Goal: Task Accomplishment & Management: Complete application form

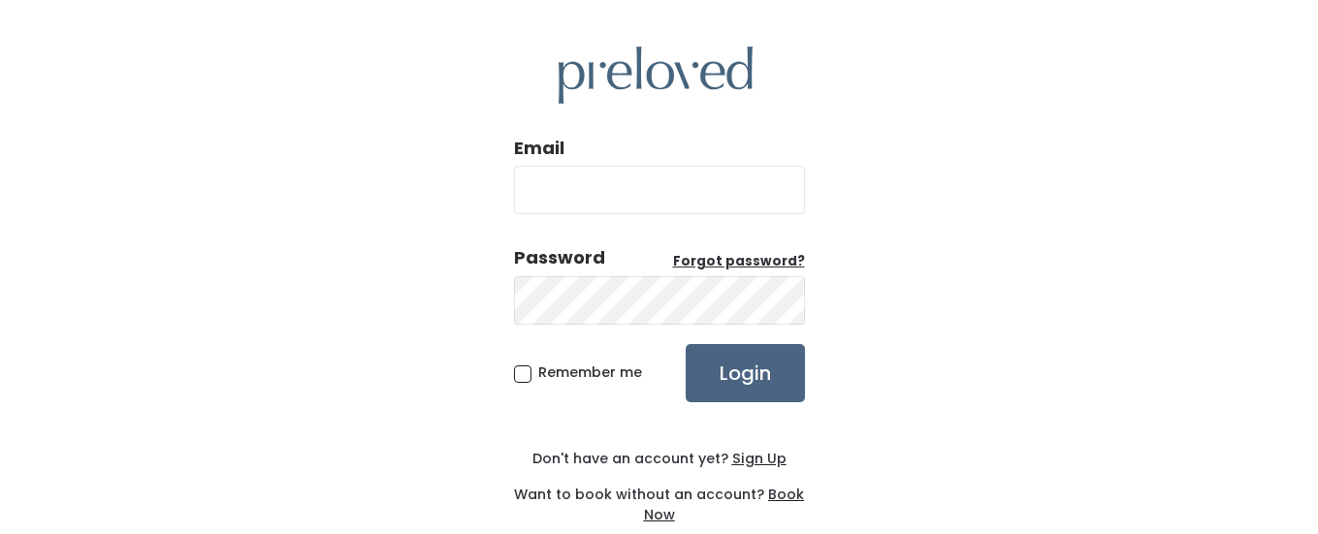
type input "[EMAIL_ADDRESS][DOMAIN_NAME]"
click at [755, 388] on input "Login" at bounding box center [745, 373] width 119 height 58
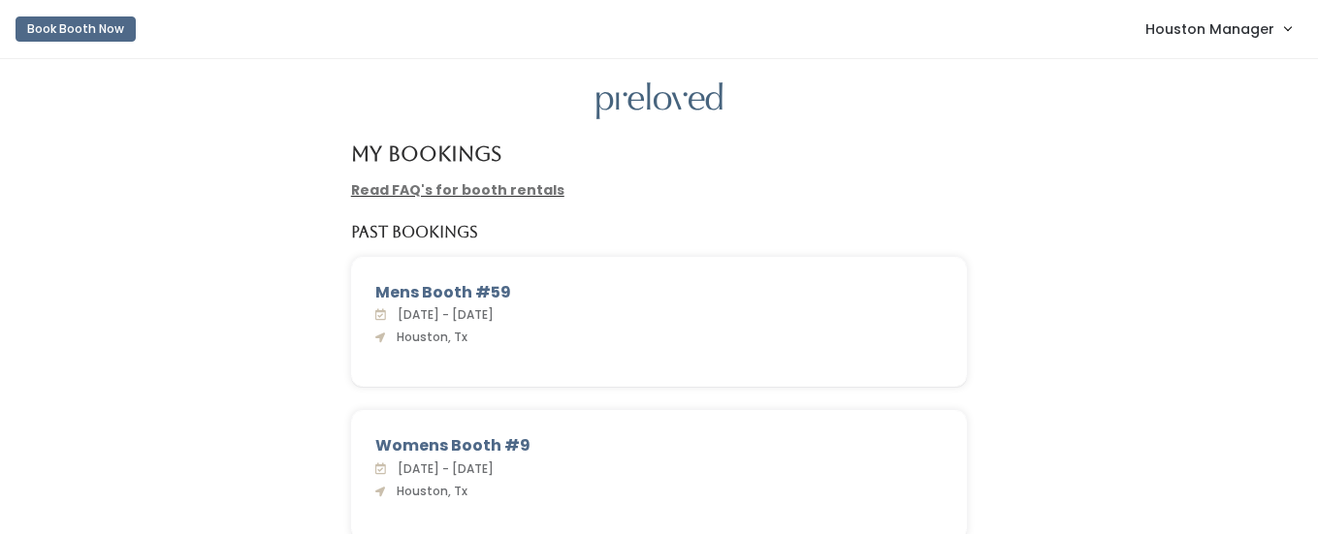
click at [1216, 28] on span "Houston Manager" at bounding box center [1209, 28] width 129 height 21
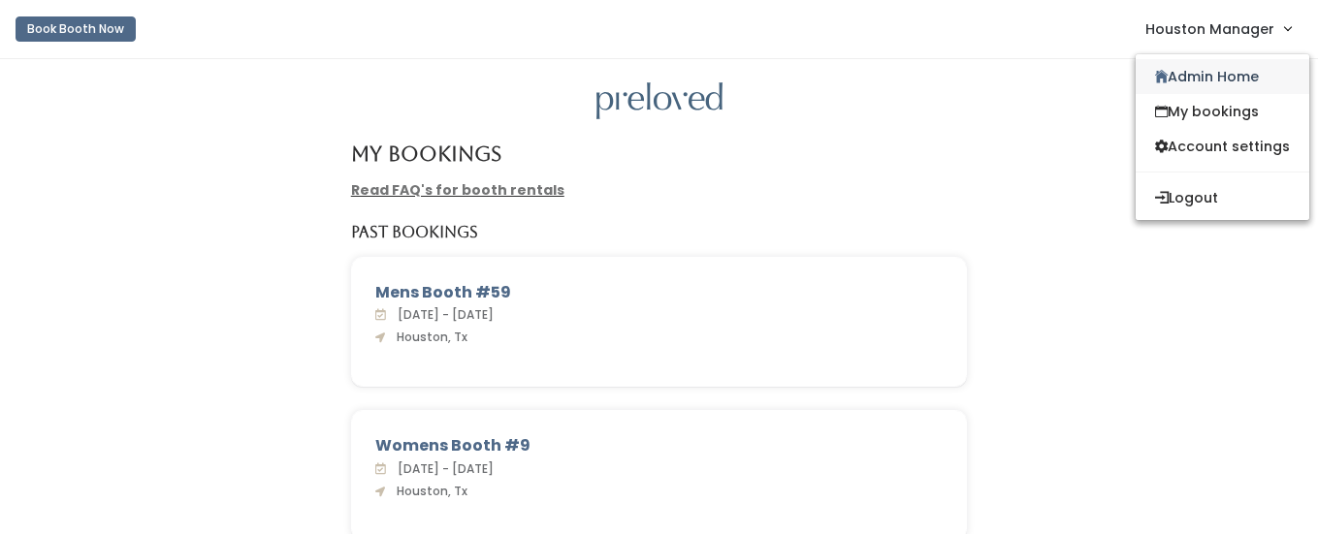
click at [1156, 73] on icon at bounding box center [1161, 77] width 13 height 15
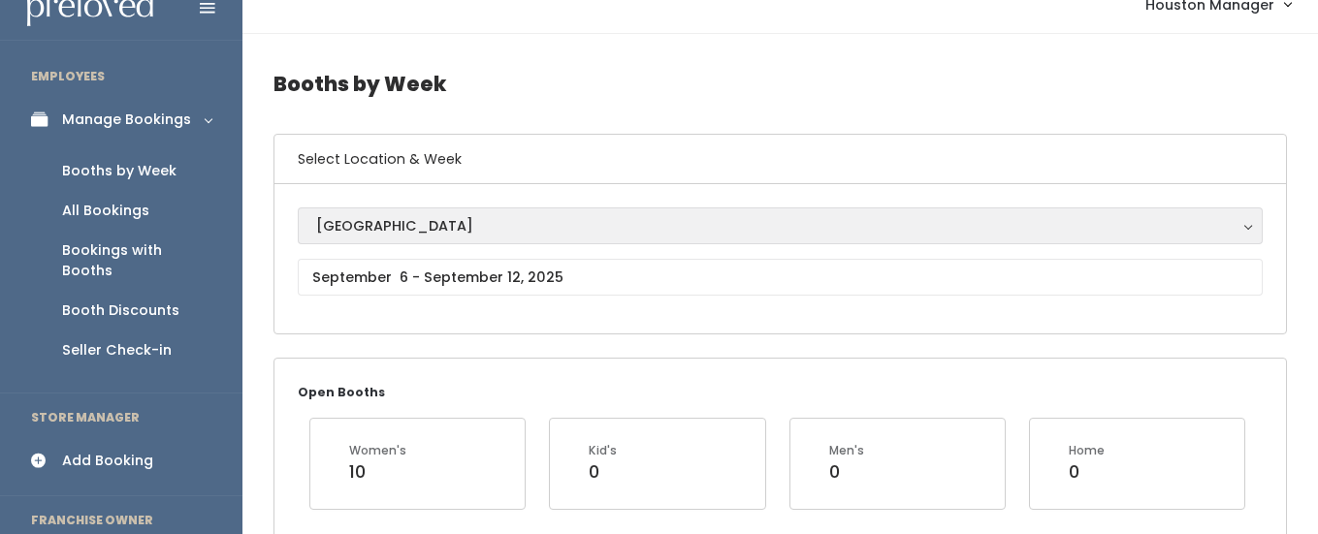
scroll to position [30, 0]
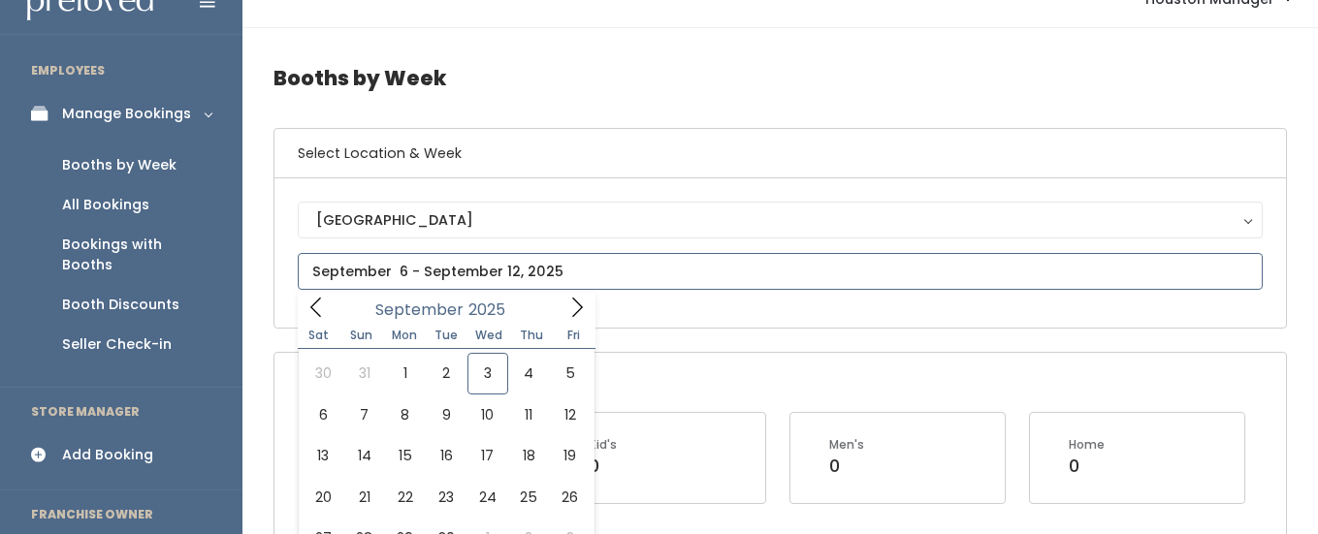
click at [384, 280] on input "text" at bounding box center [780, 271] width 965 height 37
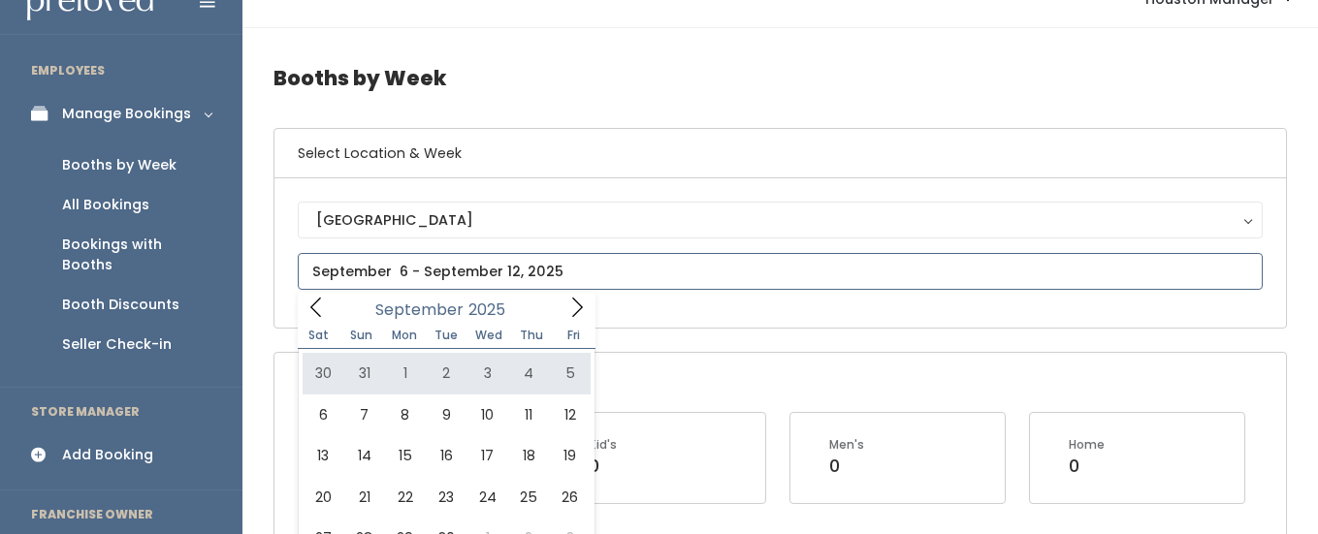
type input "[DATE] to [DATE]"
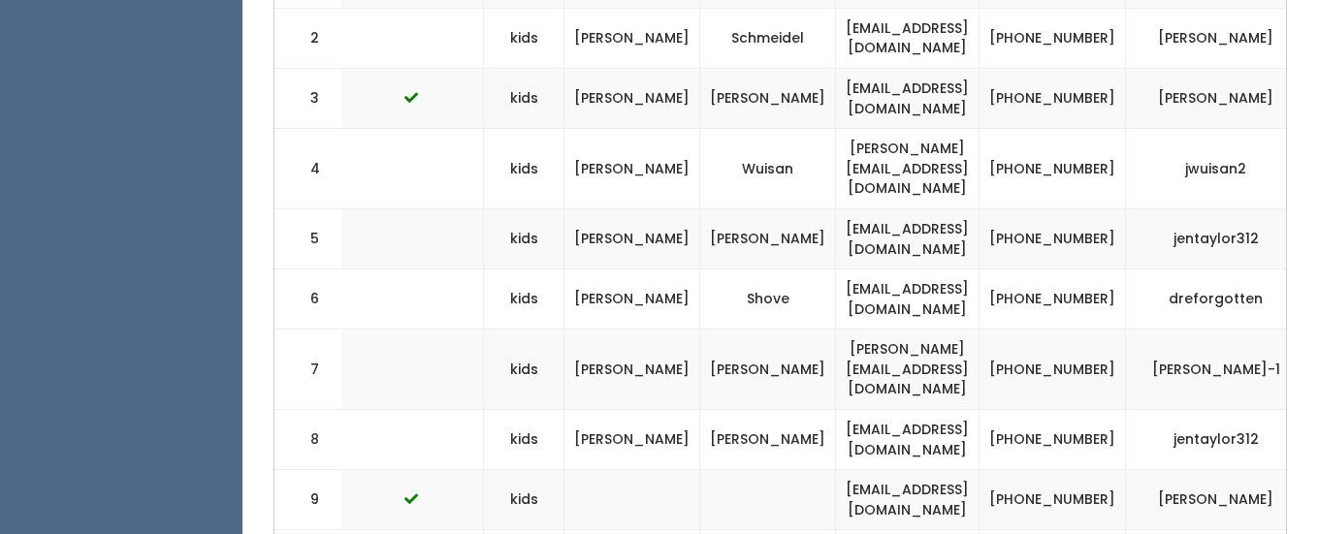
scroll to position [0, 441]
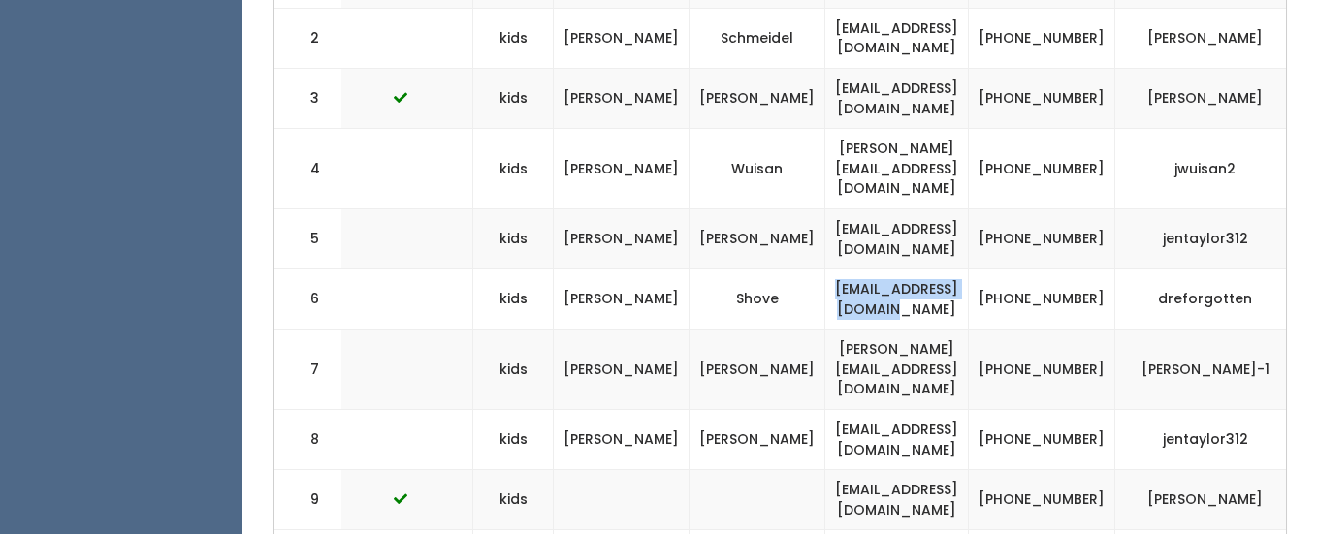
drag, startPoint x: 941, startPoint y: 279, endPoint x: 754, endPoint y: 287, distance: 186.4
click at [825, 287] on td "dreforgotten@gmail.com" at bounding box center [897, 300] width 144 height 60
copy td "dreforgotten@gmail.com"
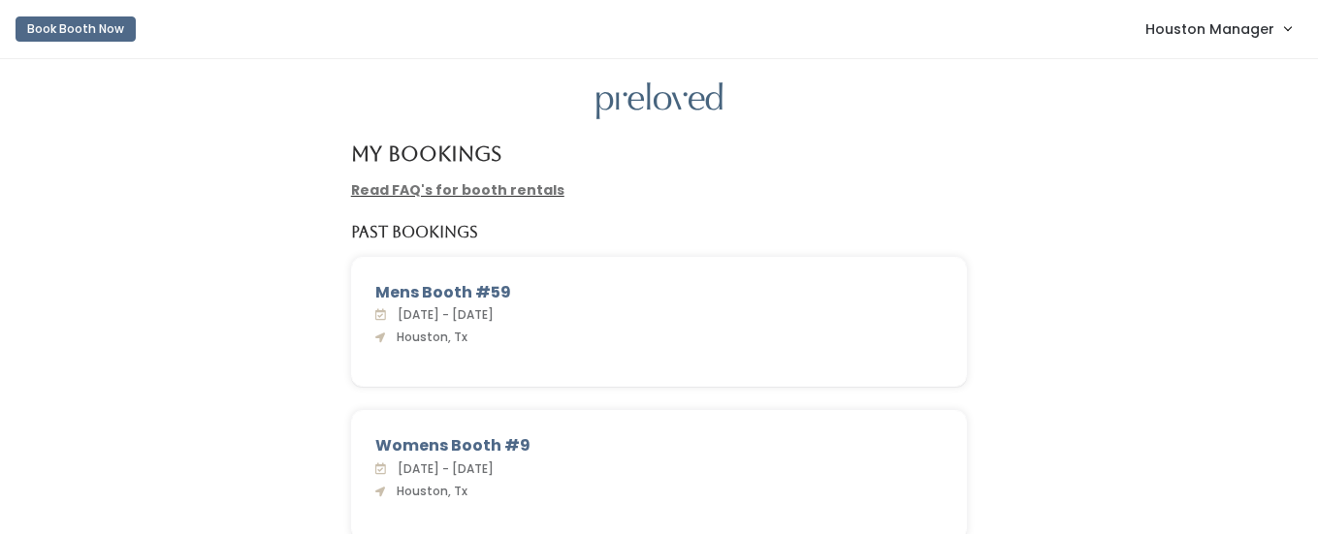
click at [1218, 37] on span "Houston Manager" at bounding box center [1209, 28] width 129 height 21
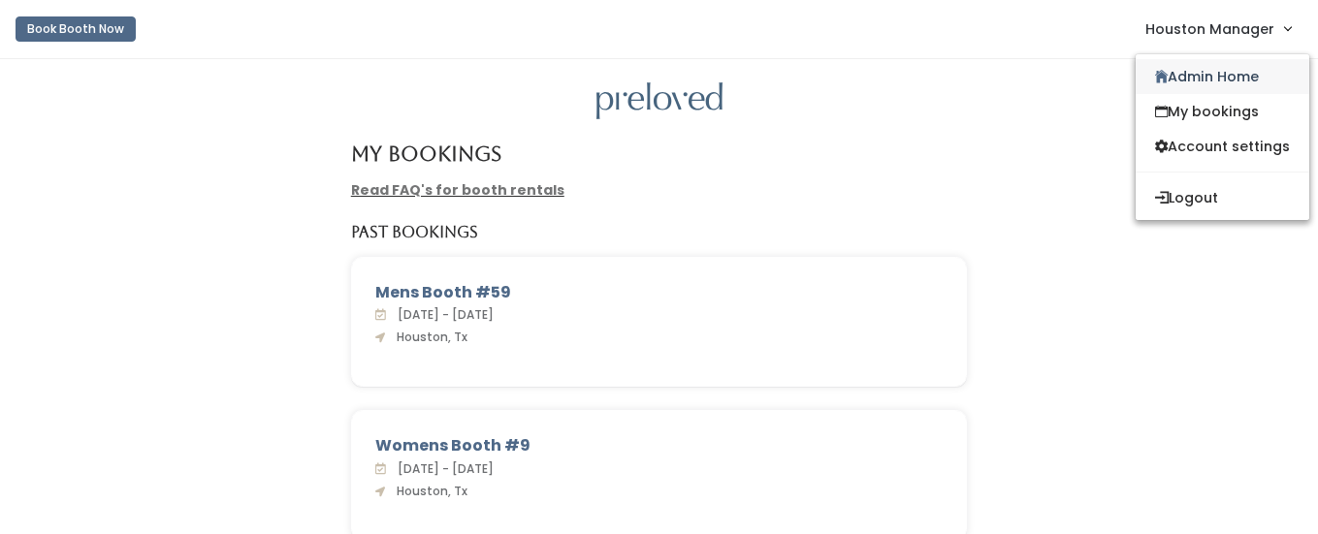
click at [1177, 82] on link "Admin Home" at bounding box center [1223, 76] width 174 height 35
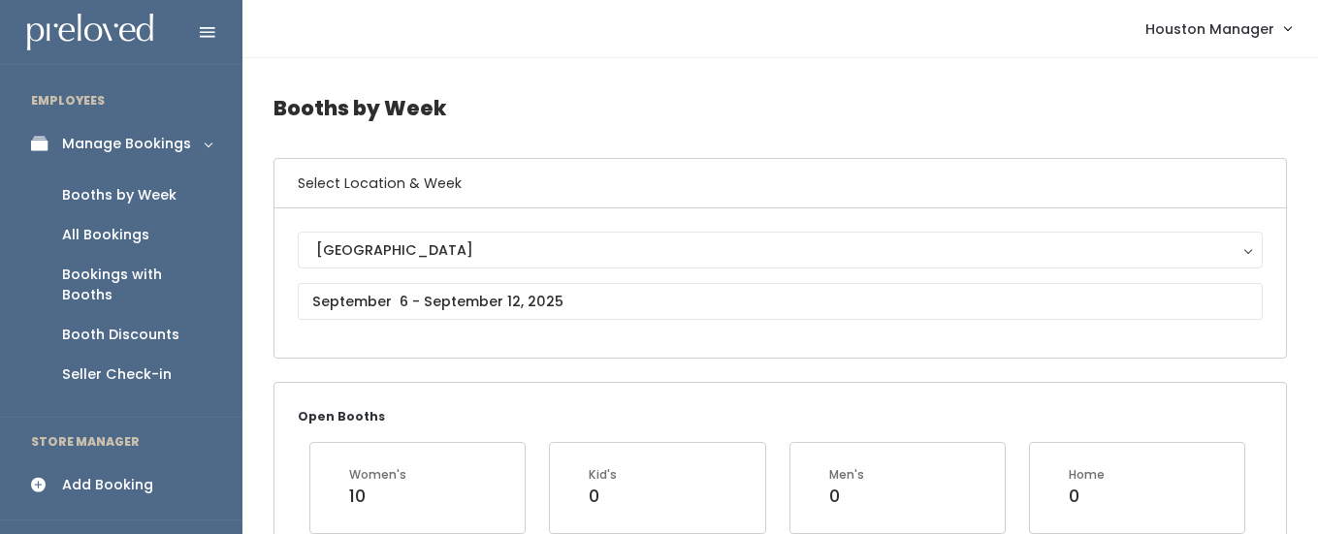
click at [107, 464] on link "Add Booking" at bounding box center [121, 486] width 242 height 44
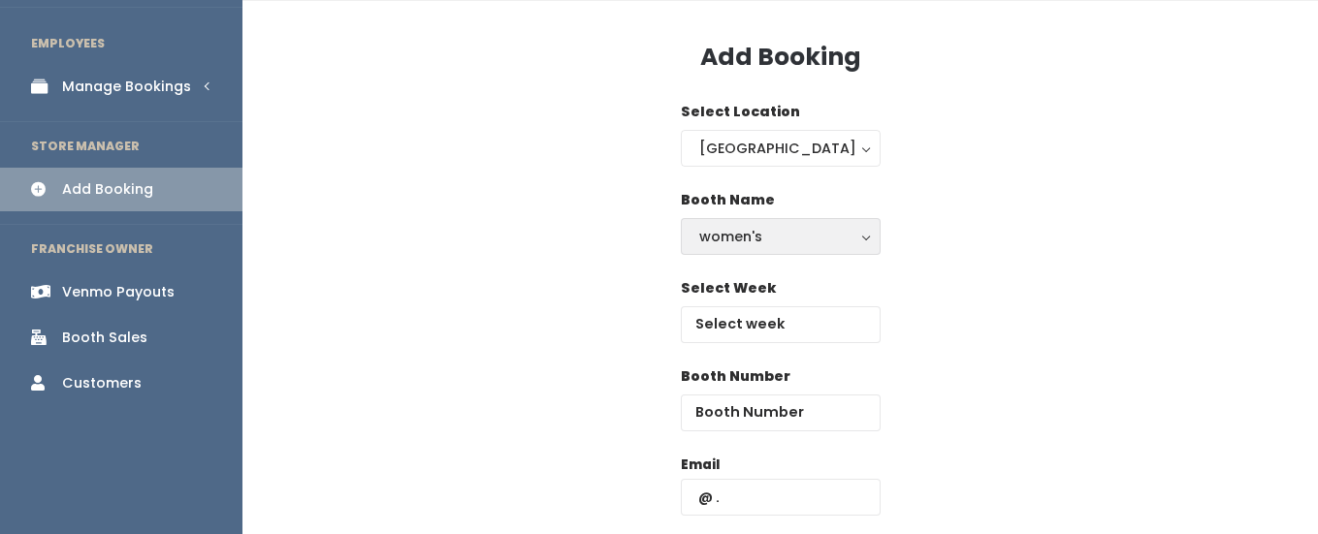
scroll to position [62, 0]
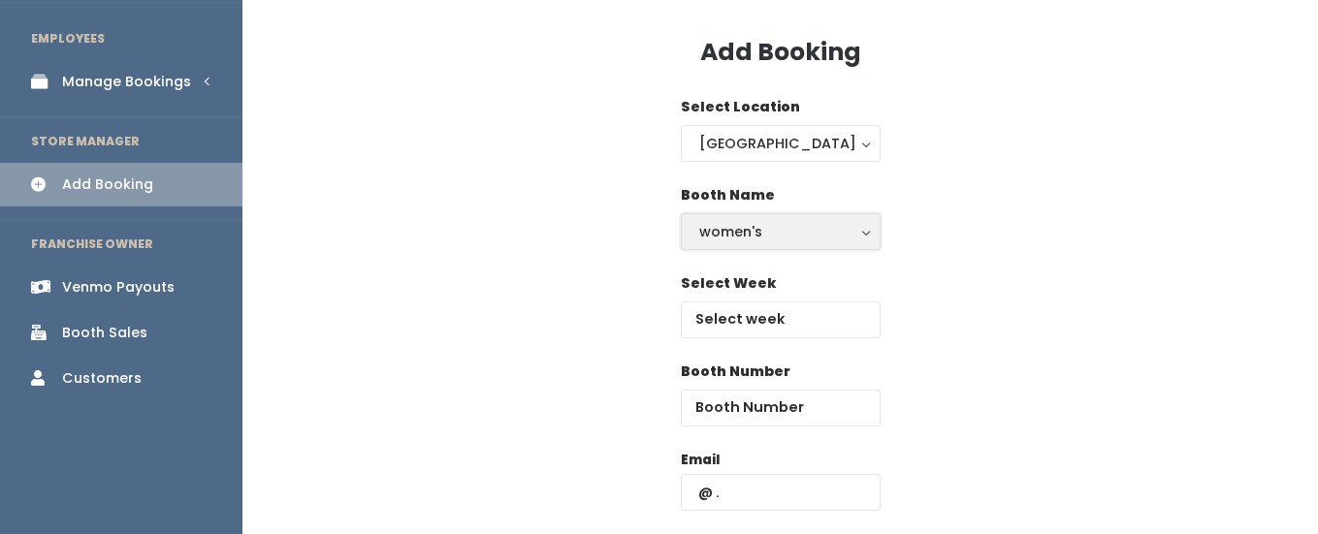
click at [763, 231] on div "women's" at bounding box center [780, 231] width 163 height 21
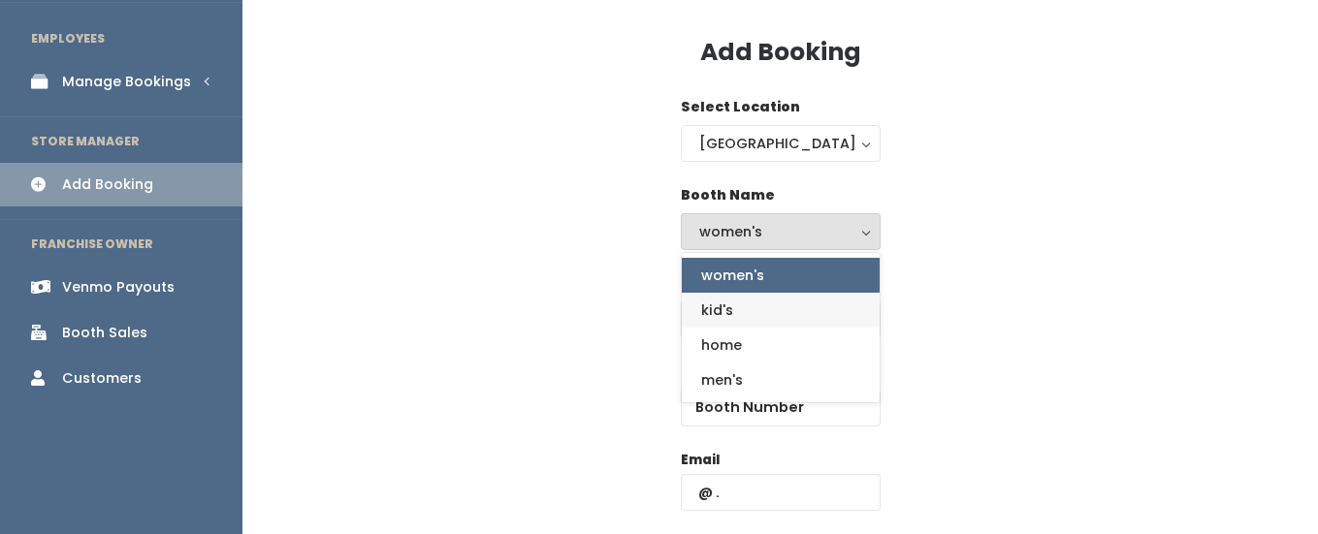
click at [710, 308] on span "kid's" at bounding box center [717, 310] width 32 height 21
select select "kids"
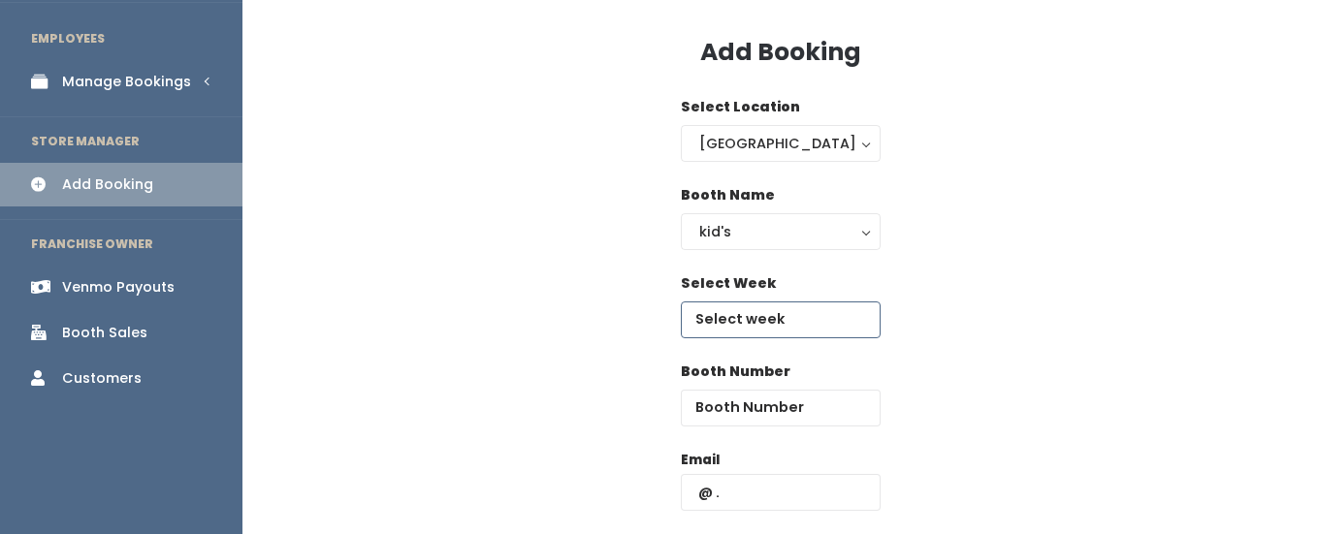
click at [751, 329] on input "text" at bounding box center [781, 320] width 200 height 37
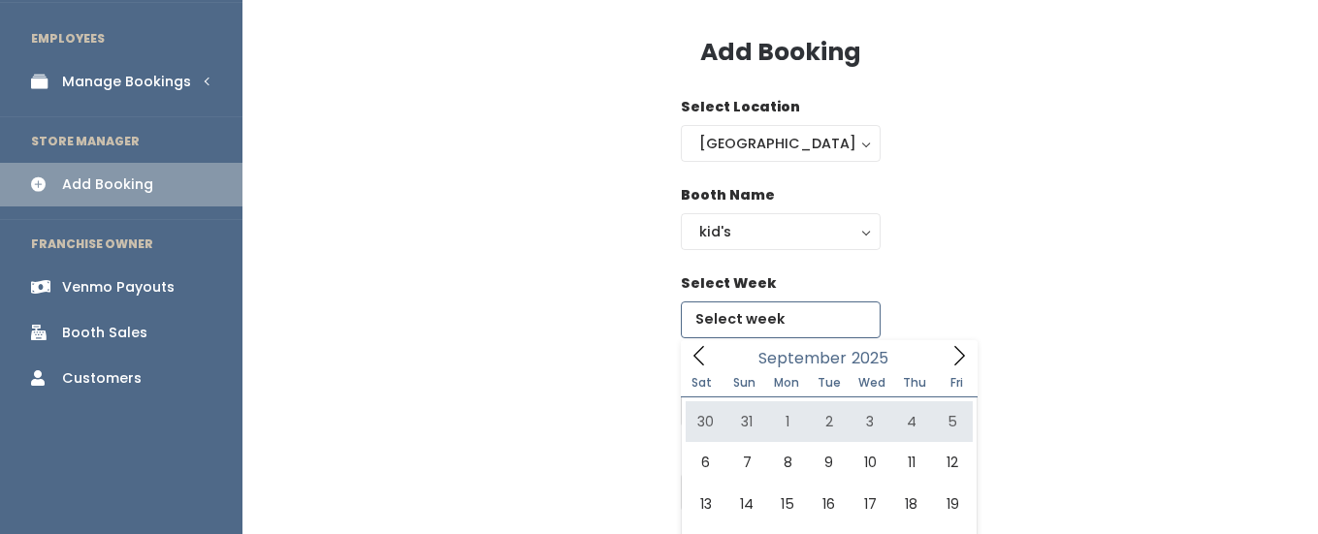
type input "[DATE] to [DATE]"
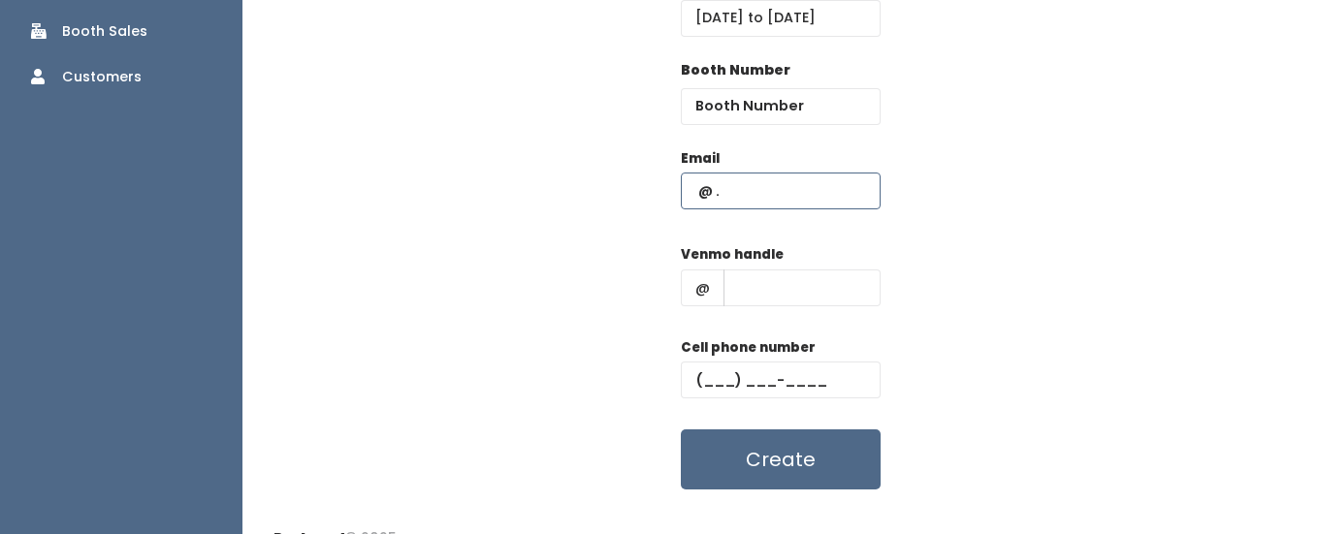
click at [760, 180] on input "text" at bounding box center [781, 191] width 200 height 37
click at [789, 84] on div "Booth Number" at bounding box center [781, 92] width 200 height 65
click at [808, 101] on input "number" at bounding box center [781, 106] width 200 height 37
type input "6"
click at [762, 205] on input "text" at bounding box center [781, 191] width 200 height 37
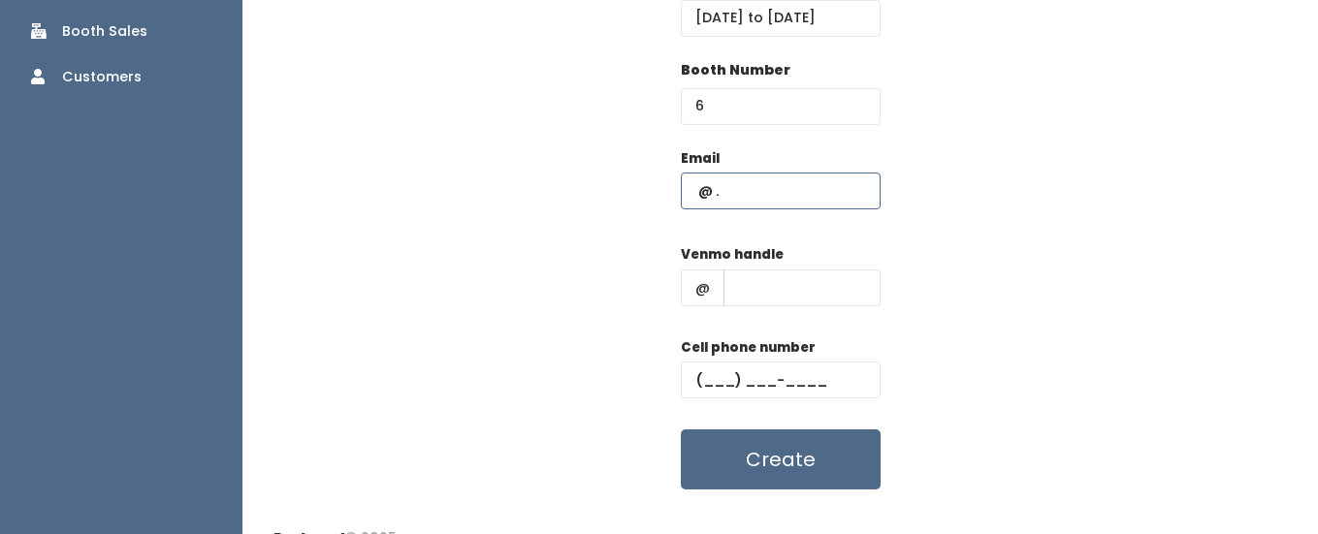
paste input "dreforgotten@gmail.com"
type input "dreforgotten@gmail.com"
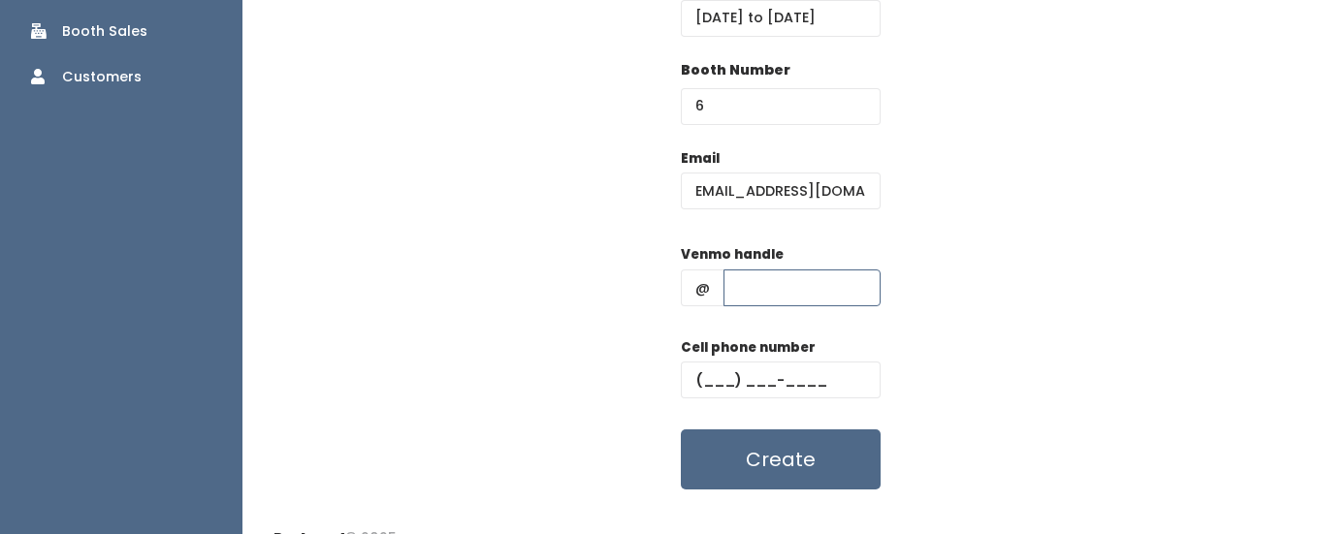
click at [769, 288] on input "text" at bounding box center [801, 288] width 157 height 37
type input "hhh"
click at [686, 392] on input "text" at bounding box center [781, 380] width 200 height 37
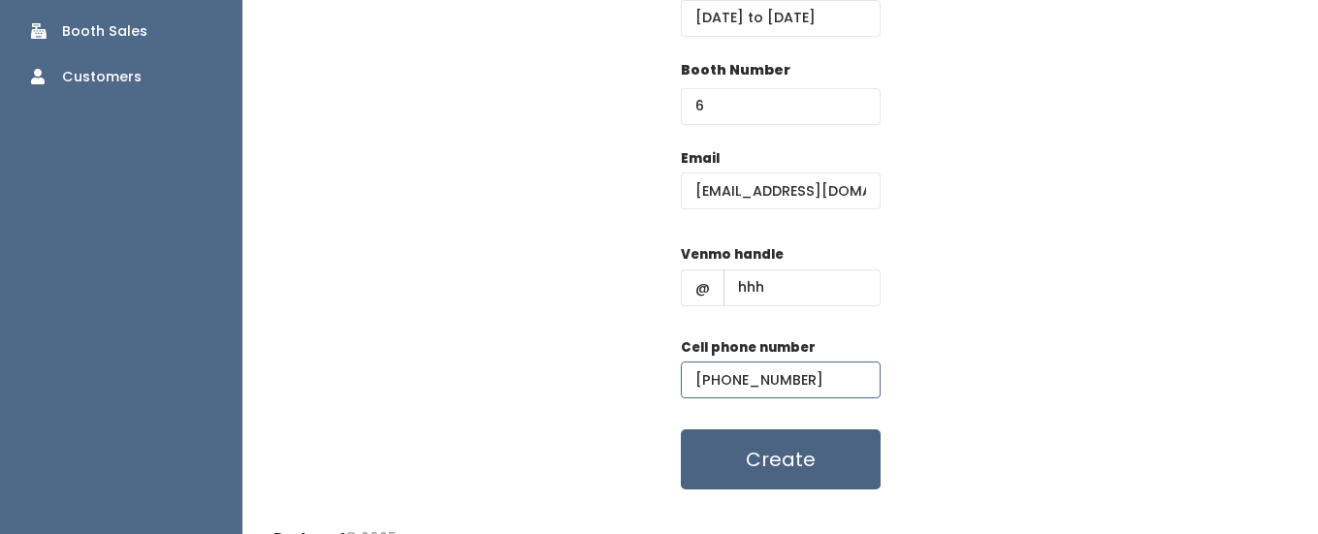
type input "(555) 555-5555"
click at [816, 458] on button "Create" at bounding box center [781, 460] width 200 height 60
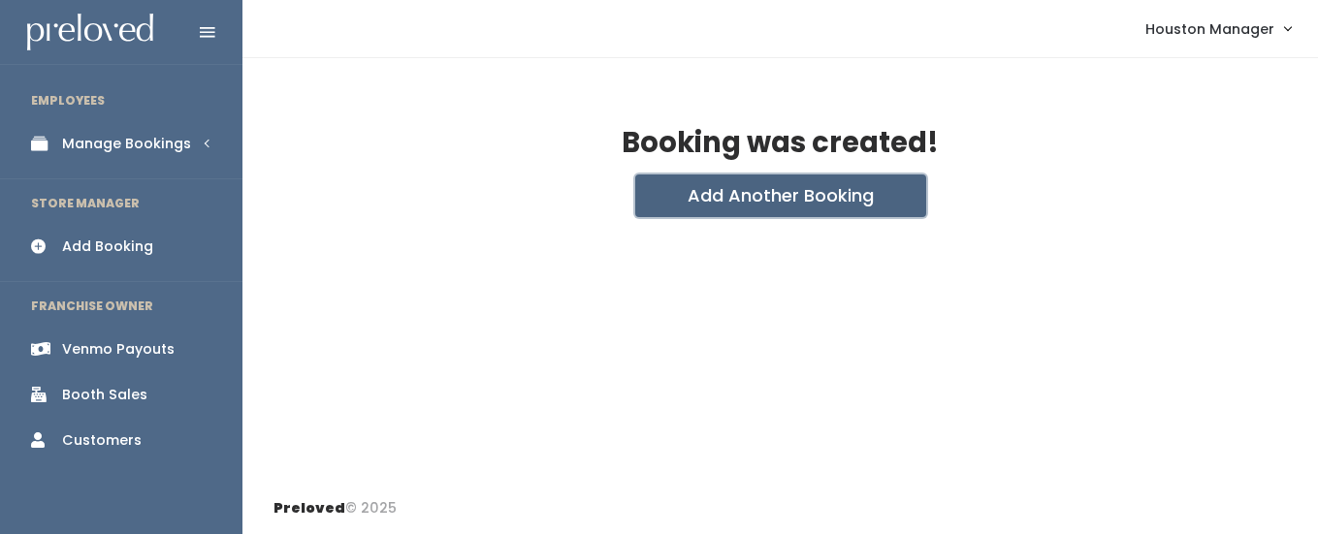
click at [683, 200] on button "Add Another Booking" at bounding box center [780, 196] width 291 height 43
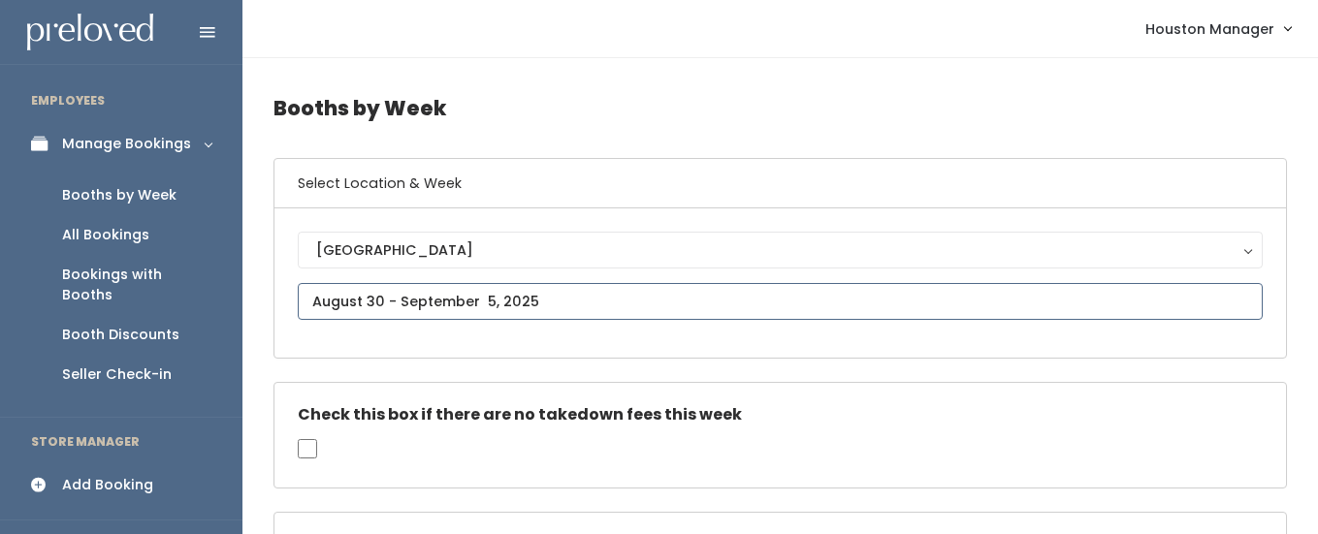
click at [367, 302] on input "text" at bounding box center [780, 301] width 965 height 37
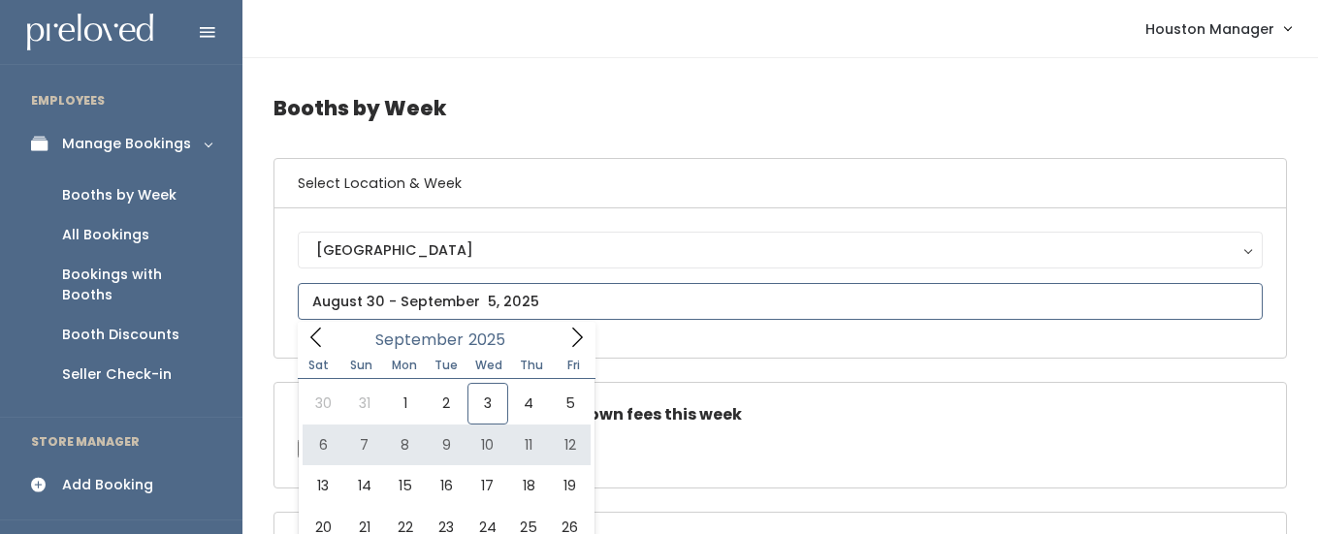
type input "September 6 to September 12"
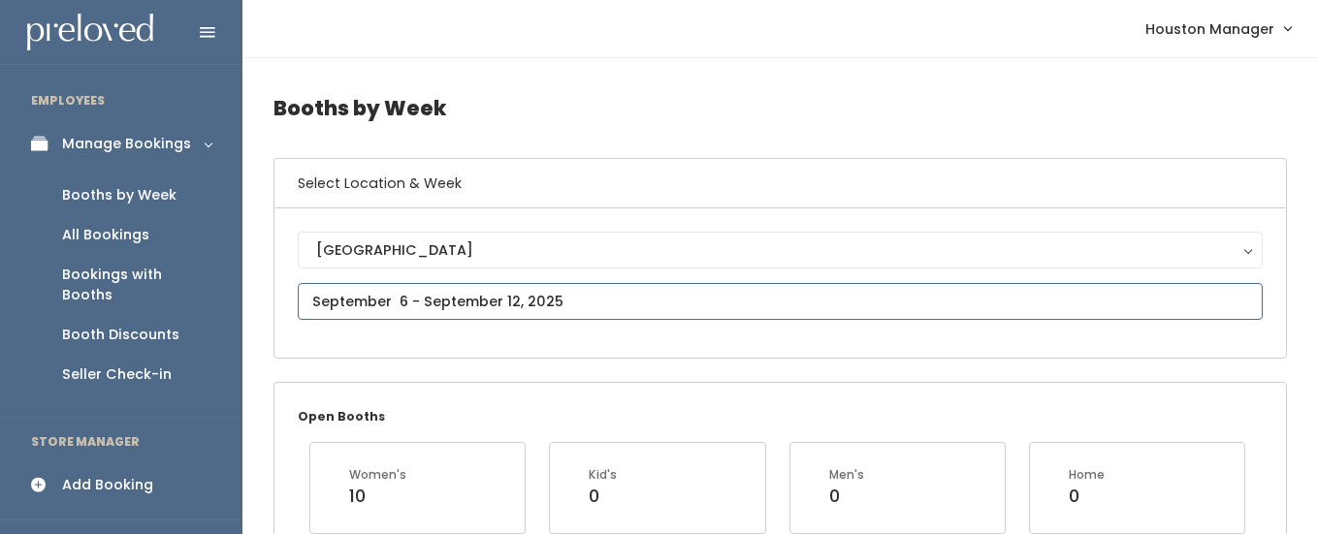
click at [348, 305] on input "text" at bounding box center [780, 301] width 965 height 37
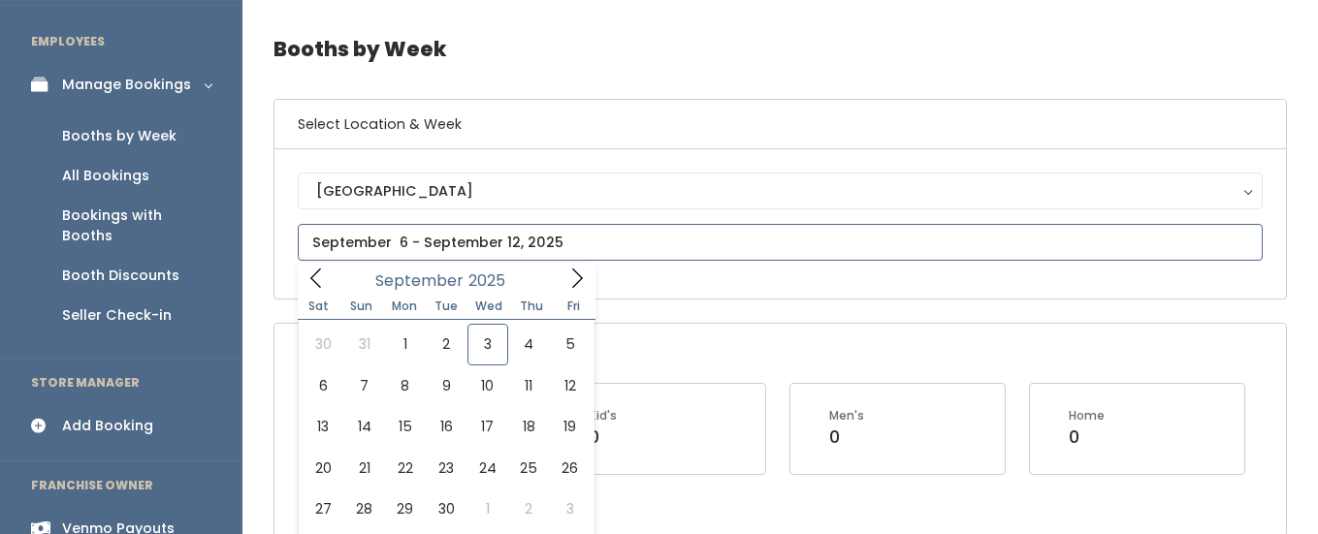
scroll to position [72, 0]
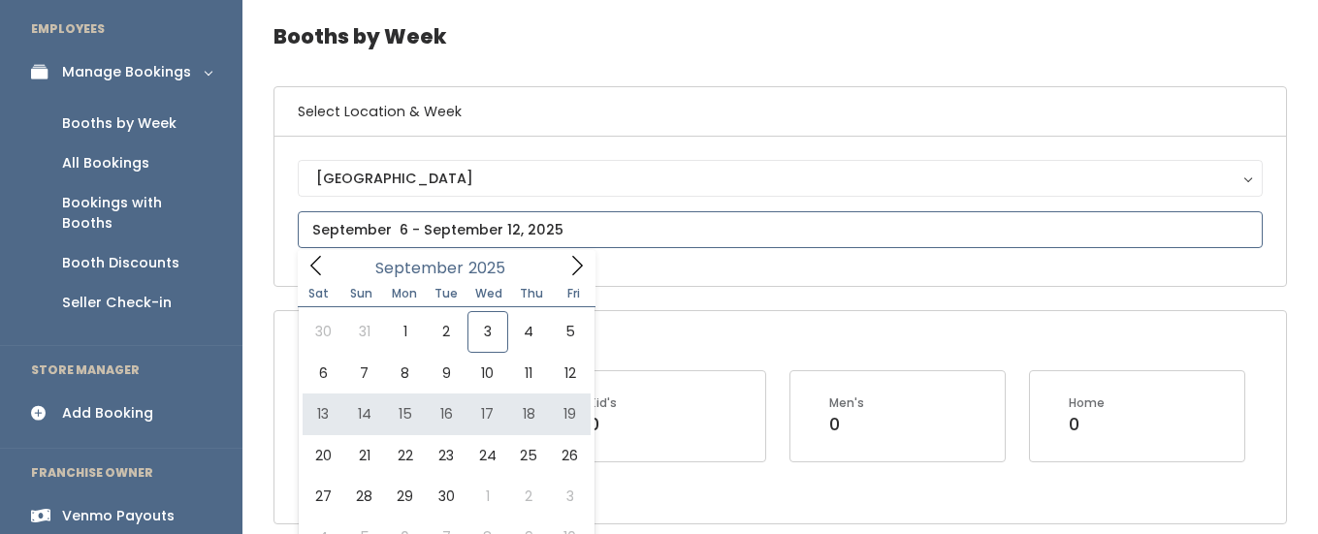
type input "September 13 to September 19"
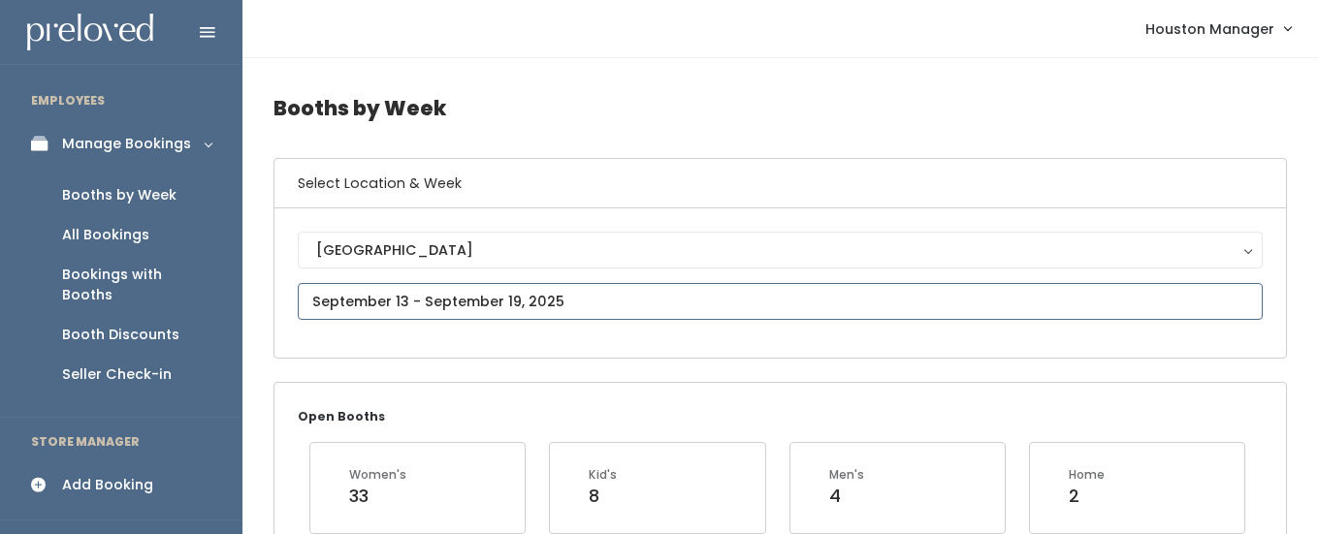
click at [369, 297] on input "text" at bounding box center [780, 301] width 965 height 37
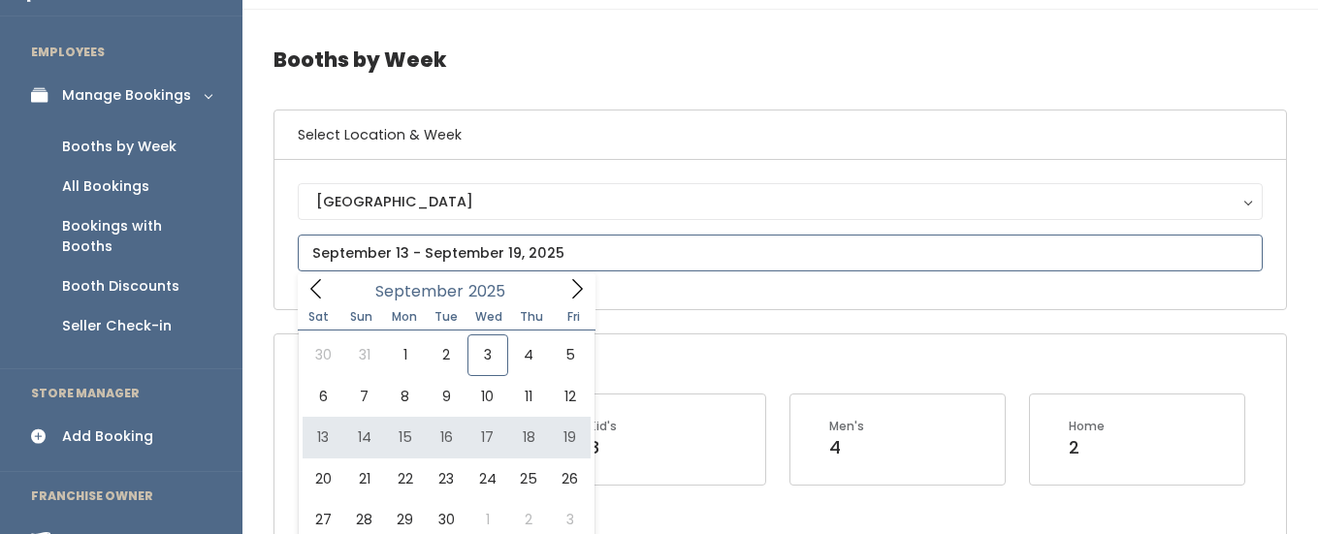
scroll to position [61, 0]
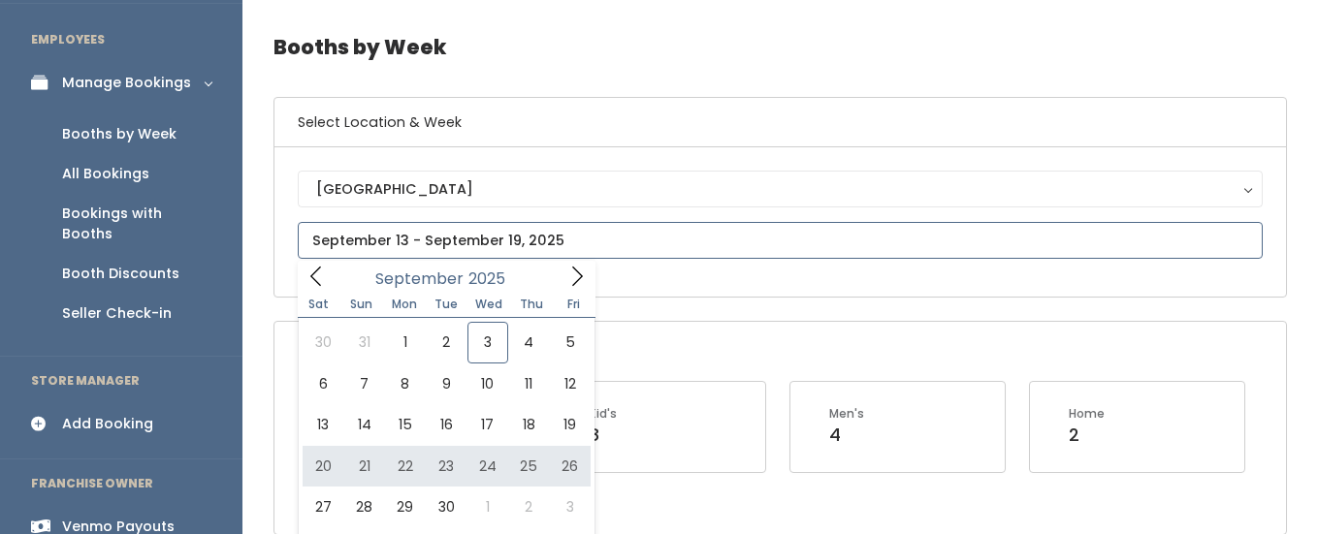
type input "September 20 to September 26"
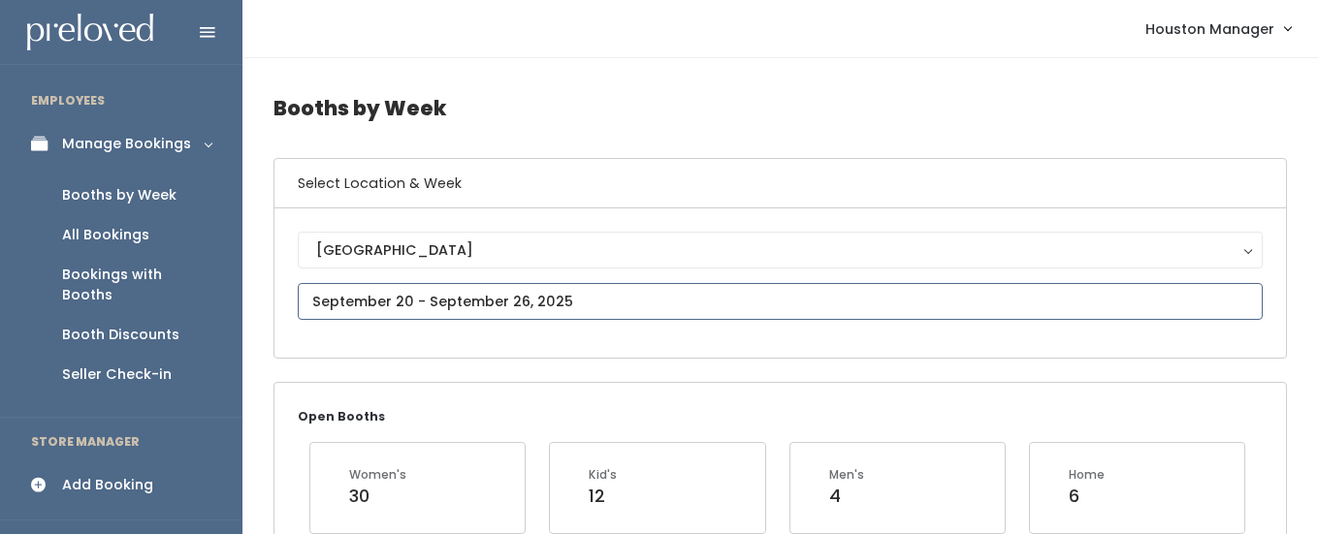
click at [411, 296] on input "text" at bounding box center [780, 301] width 965 height 37
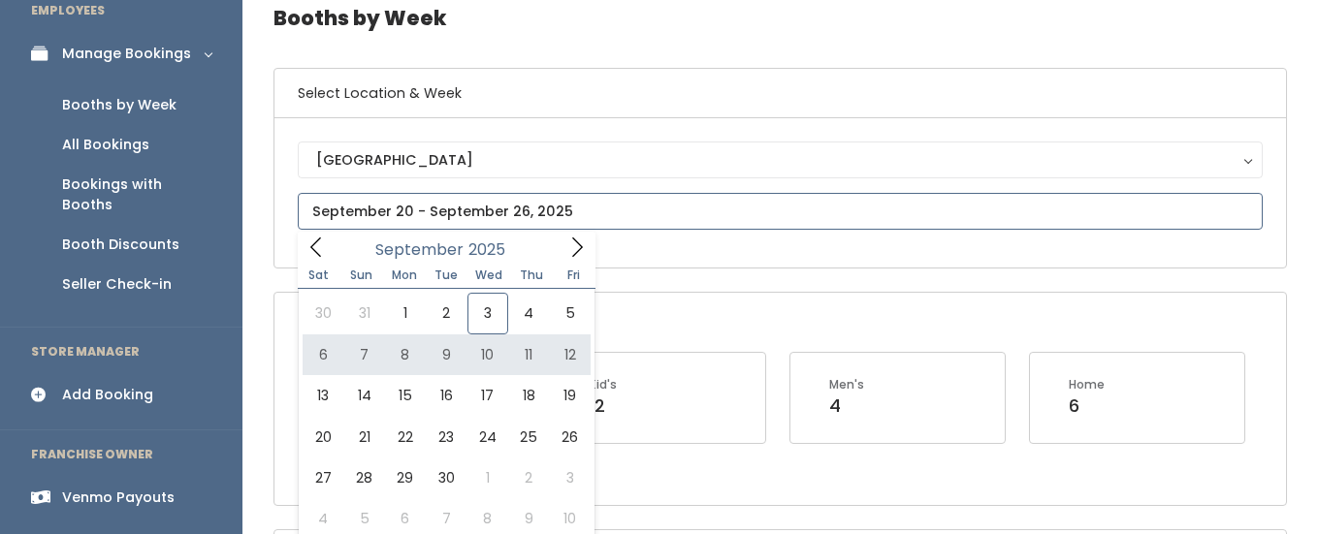
scroll to position [92, 0]
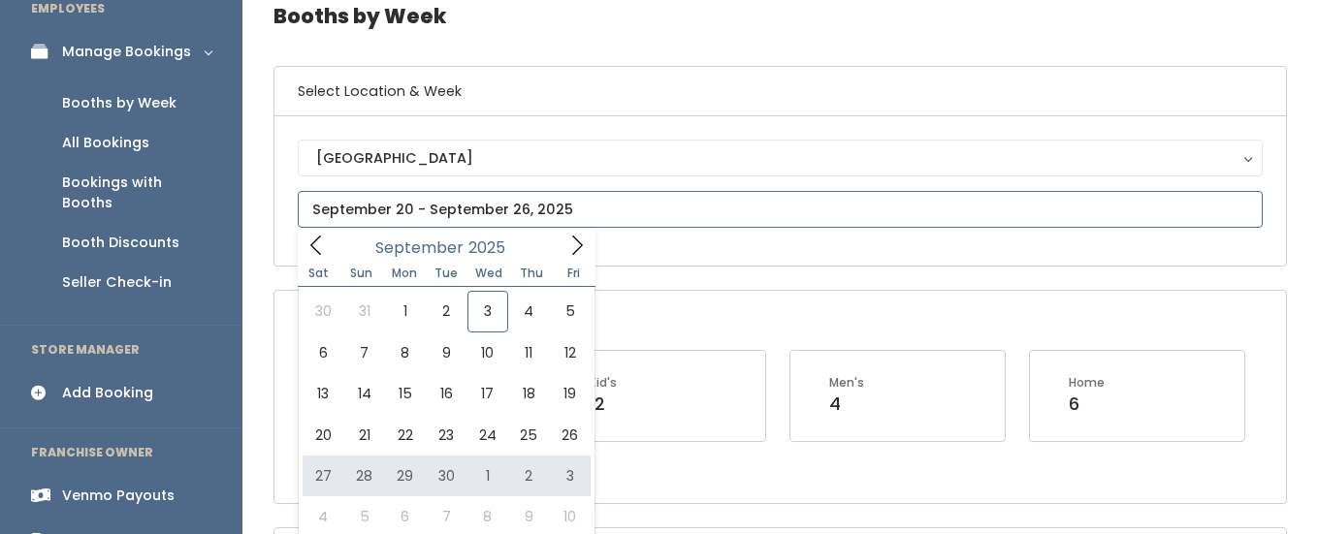
type input "September 27 to October 3"
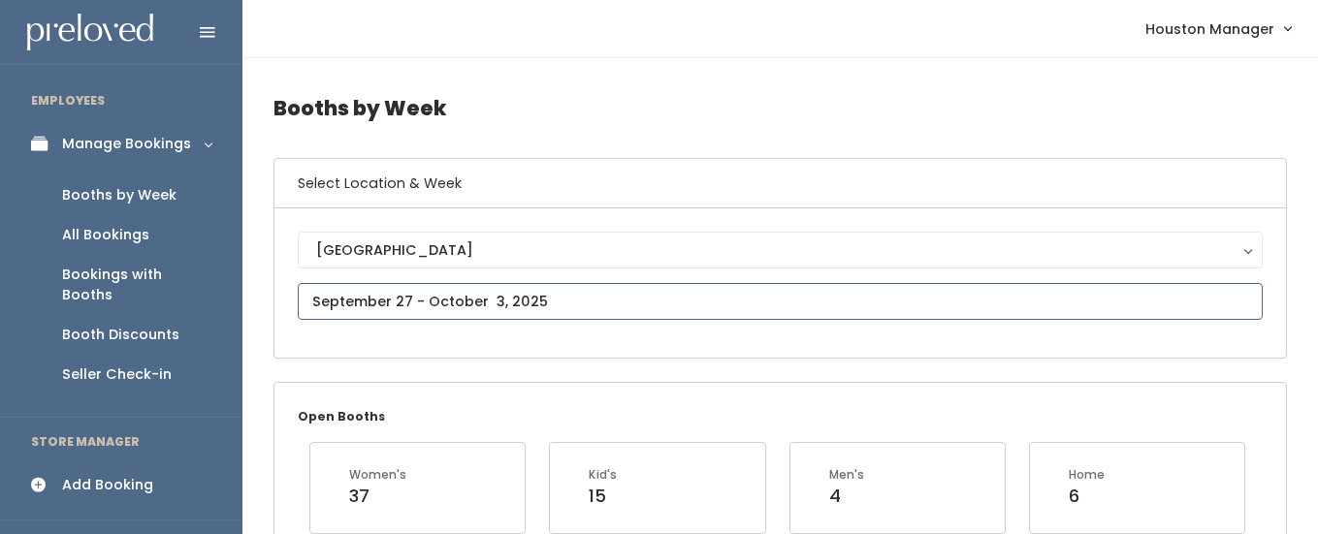
click at [354, 304] on input "text" at bounding box center [780, 301] width 965 height 37
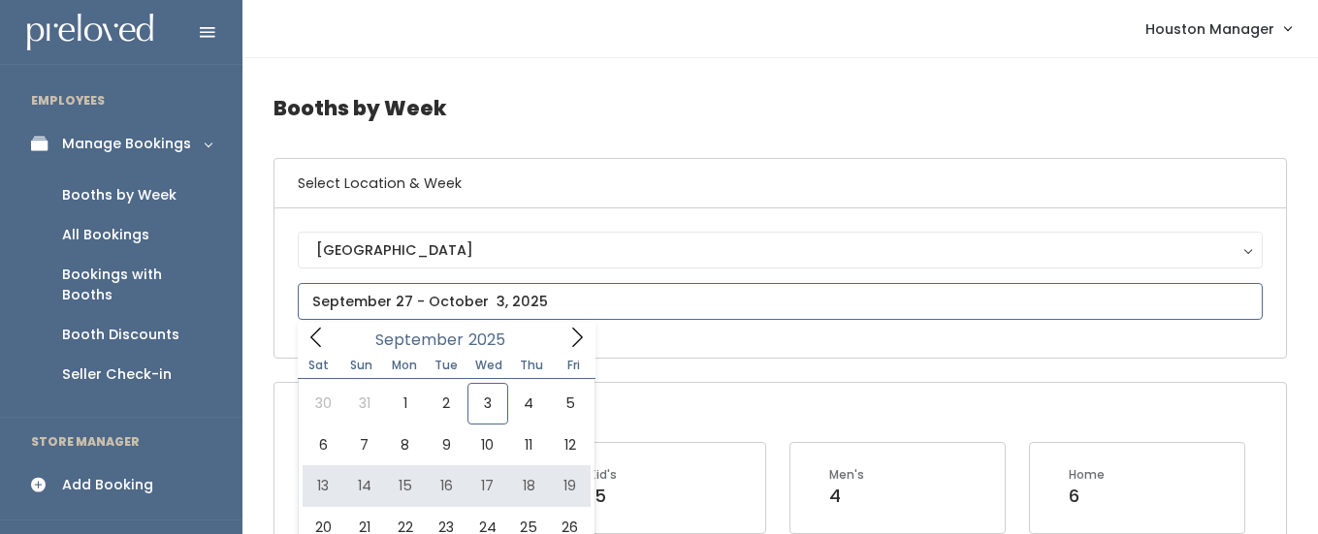
type input "[DATE] to [DATE]"
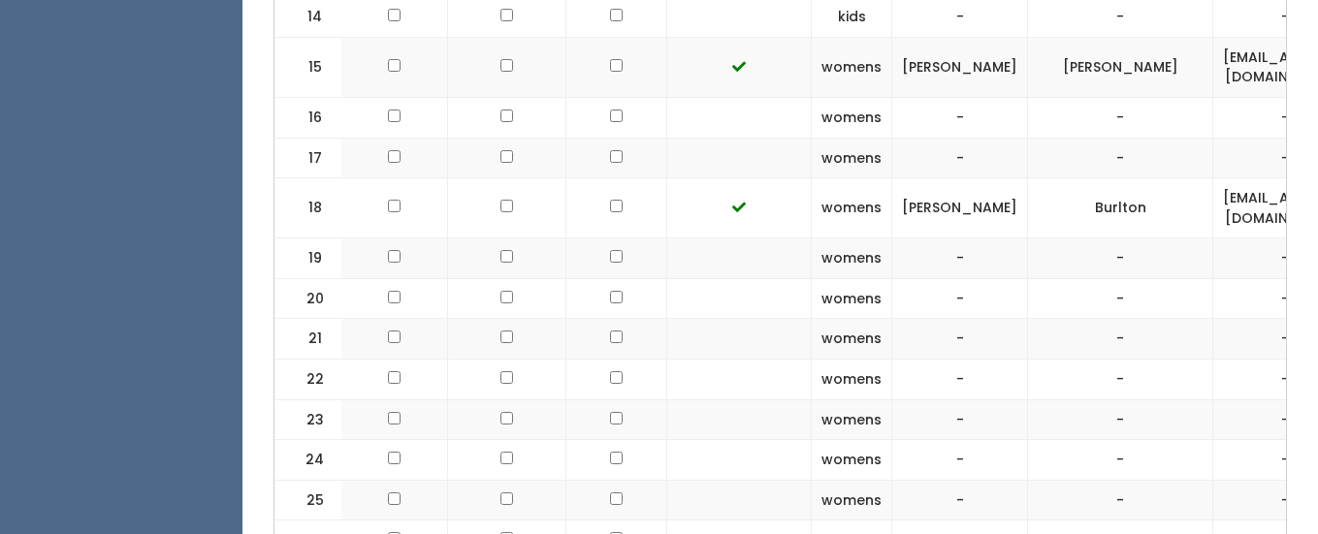
scroll to position [0, 144]
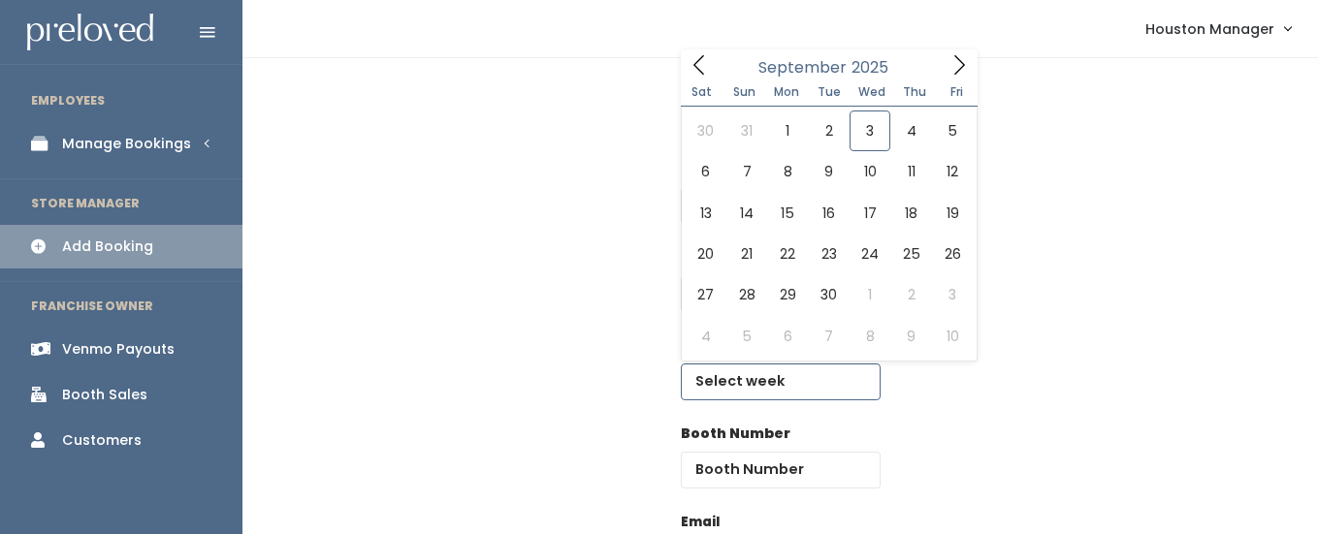
click at [760, 390] on input "text" at bounding box center [781, 382] width 200 height 37
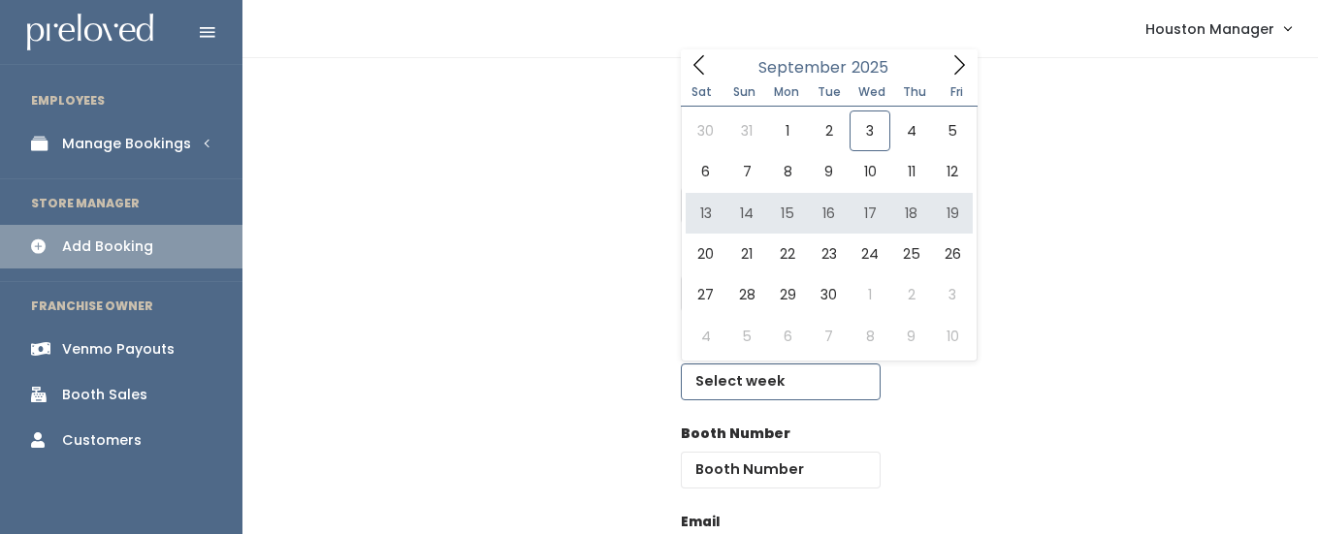
type input "September 13 to September 19"
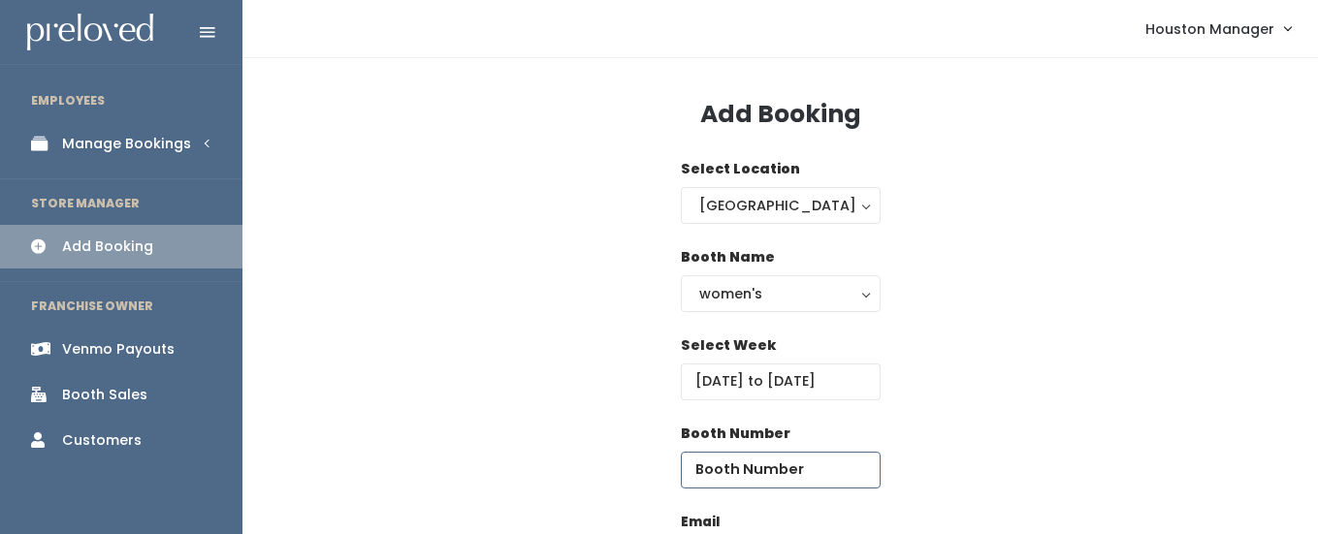
click at [823, 472] on input "number" at bounding box center [781, 470] width 200 height 37
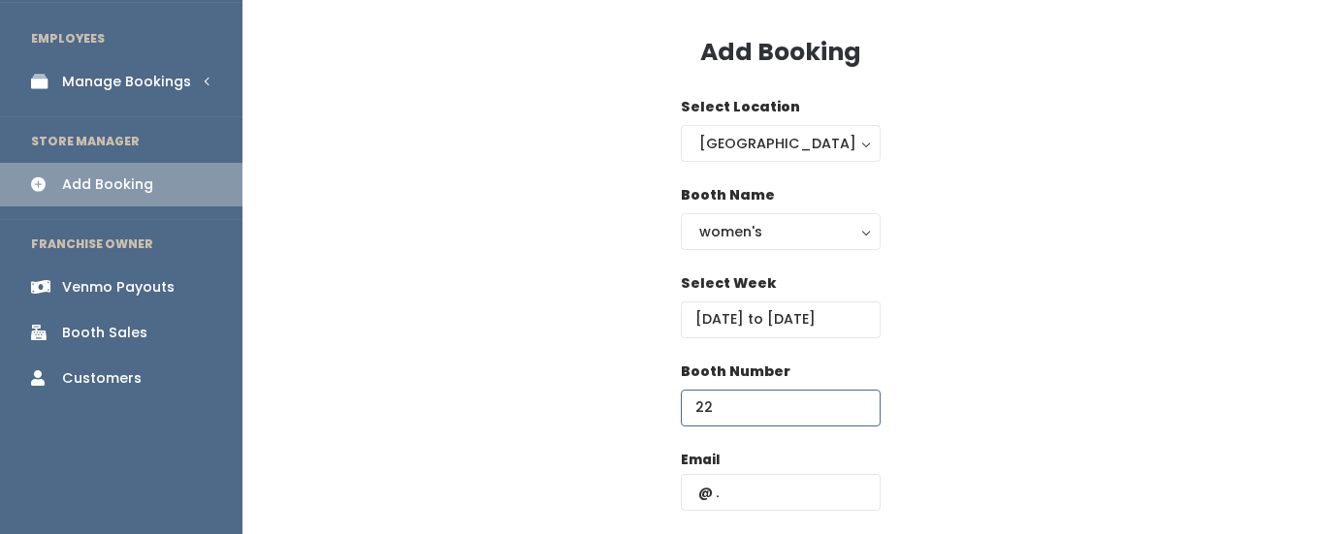
scroll to position [65, 0]
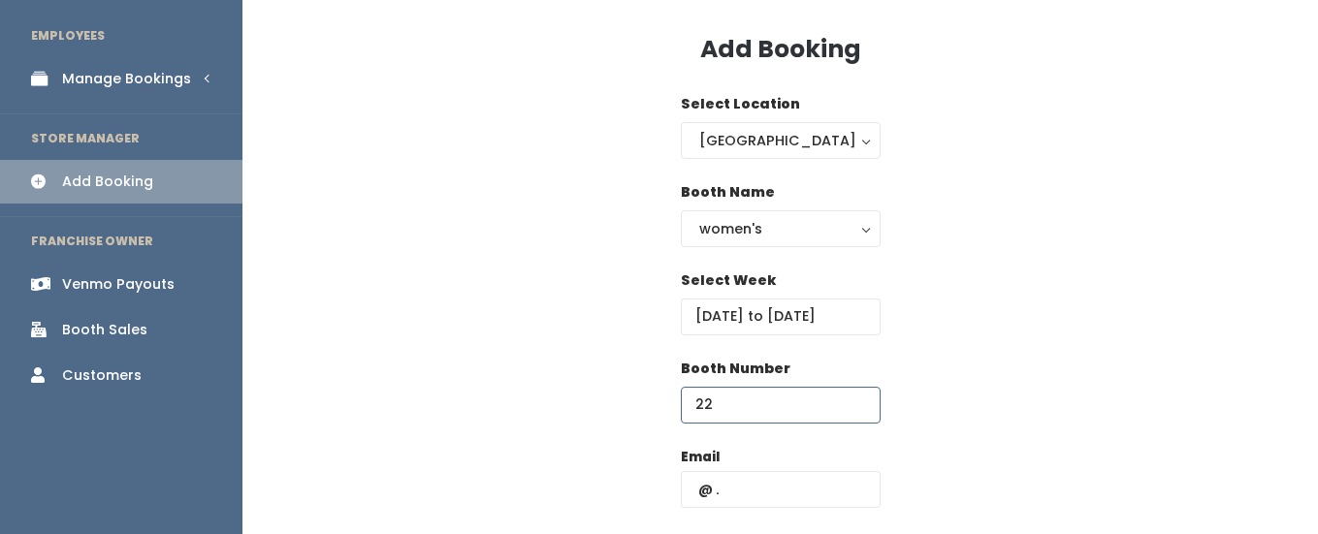
type input "22"
click at [758, 492] on input "text" at bounding box center [781, 489] width 200 height 37
paste input "[EMAIL_ADDRESS][DOMAIN_NAME]"
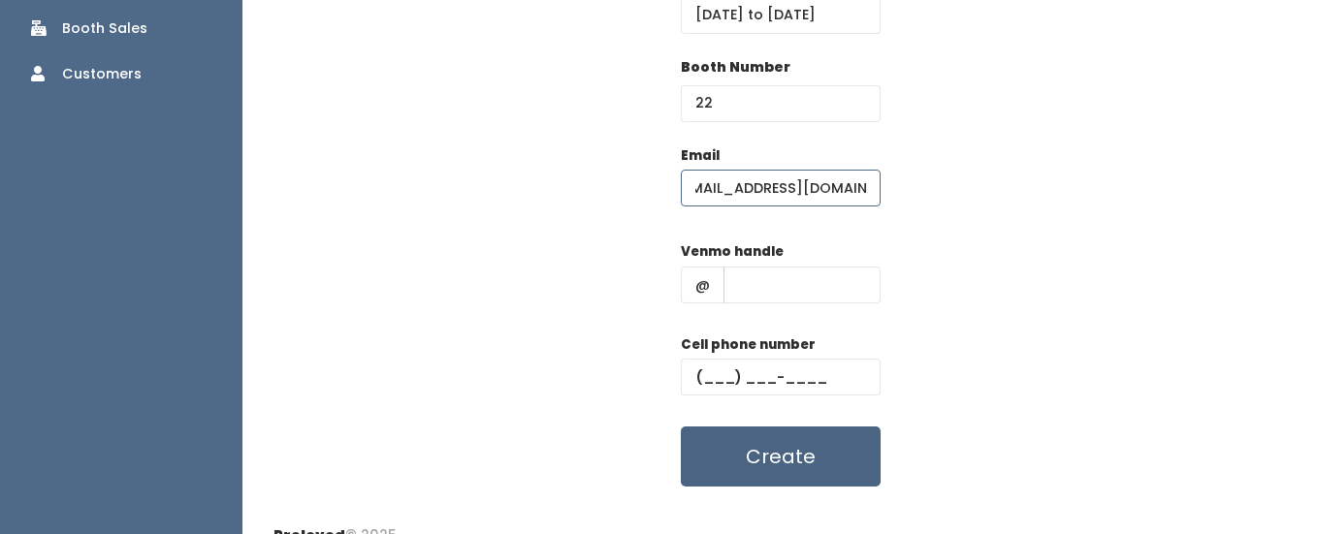
scroll to position [379, 0]
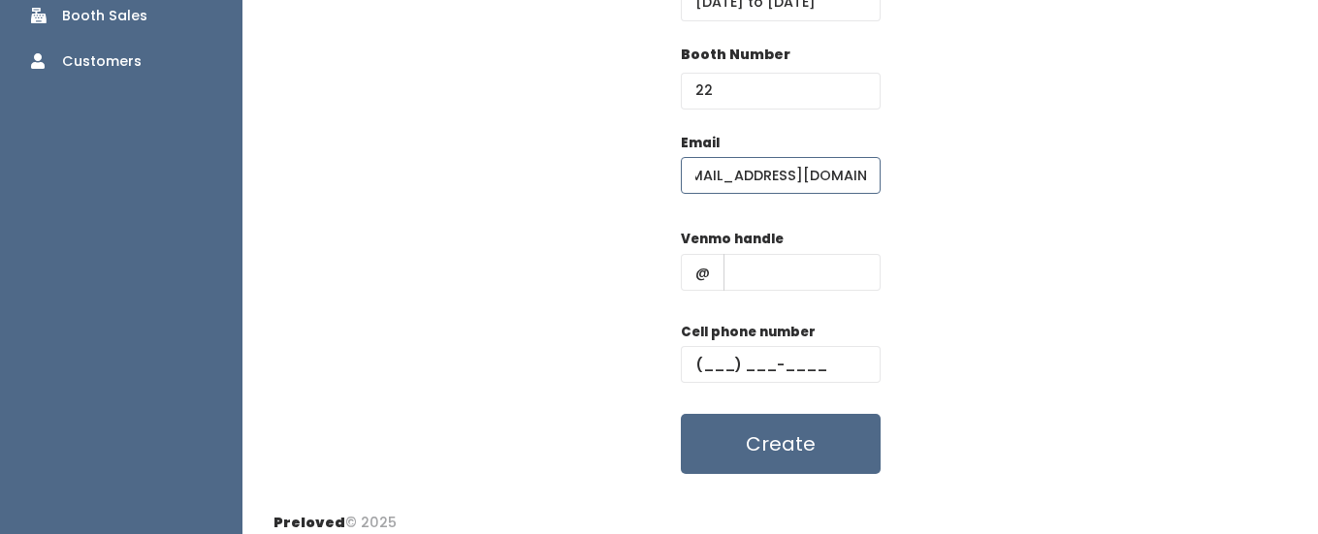
type input "[EMAIL_ADDRESS][DOMAIN_NAME]"
click at [747, 267] on input "text" at bounding box center [801, 272] width 157 height 37
type input "hhh"
click at [765, 363] on input "text" at bounding box center [781, 364] width 200 height 37
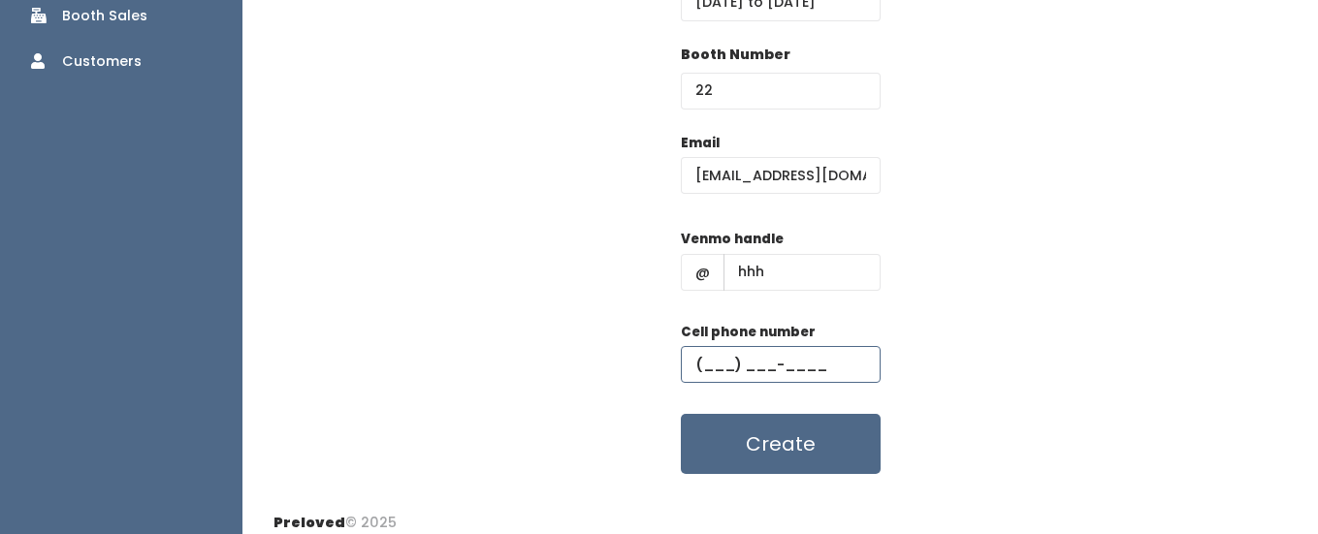
type input "(555) 555-5555"
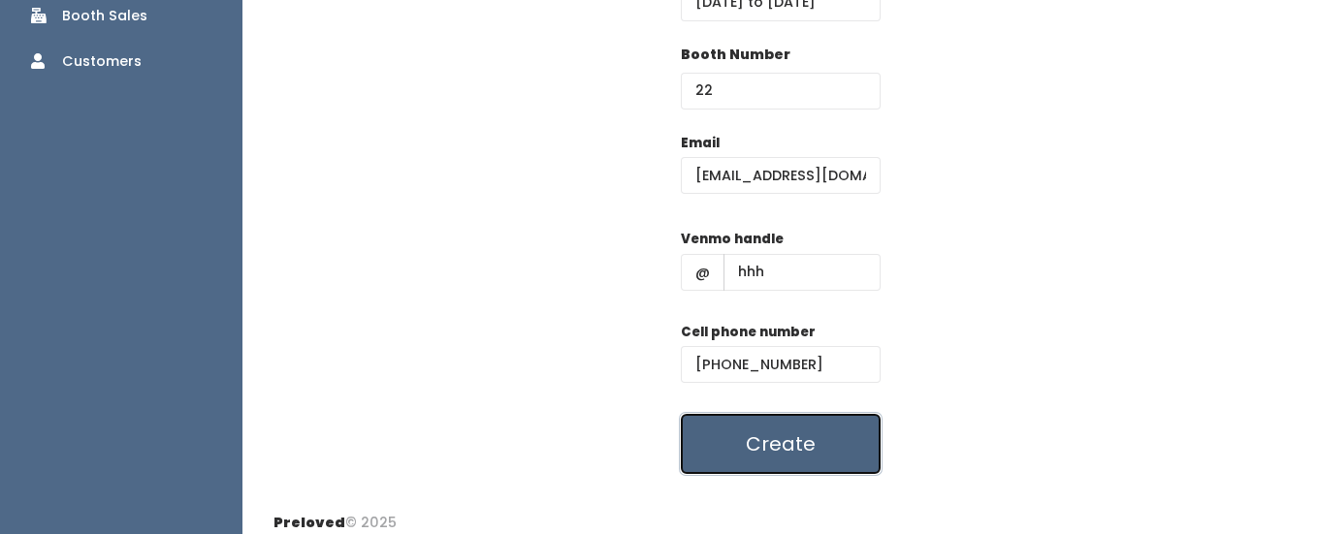
click at [777, 434] on button "Create" at bounding box center [781, 444] width 200 height 60
